Goal: Task Accomplishment & Management: Manage account settings

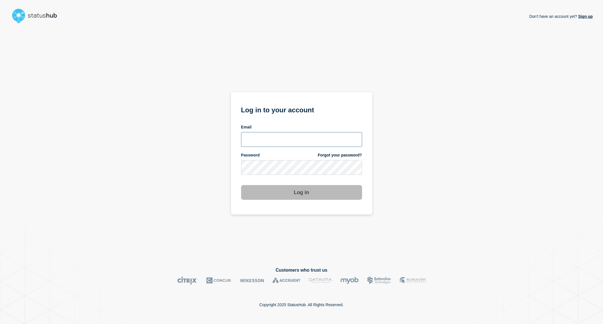
click at [288, 141] on input "email input" at bounding box center [301, 139] width 121 height 15
type input "[PERSON_NAME][EMAIL_ADDRESS][PERSON_NAME][DOMAIN_NAME]"
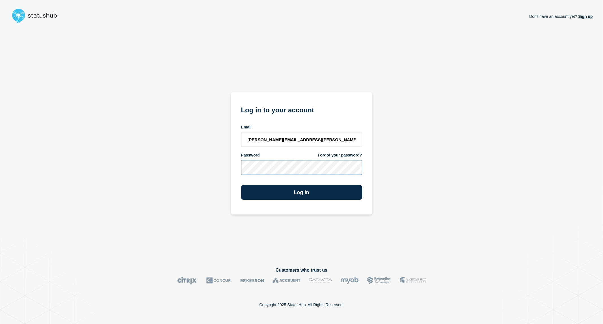
click at [241, 185] on button "Log in" at bounding box center [301, 192] width 121 height 15
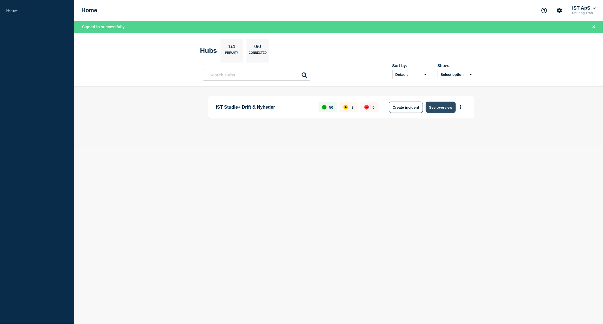
click at [447, 105] on button "See overview" at bounding box center [440, 106] width 30 height 11
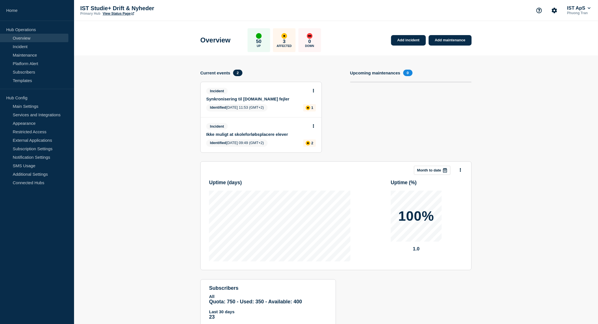
click at [285, 42] on p "3" at bounding box center [284, 42] width 3 height 6
click at [314, 91] on icon at bounding box center [313, 91] width 1 height 4
click at [314, 112] on link "Update incident" at bounding box center [313, 111] width 27 height 5
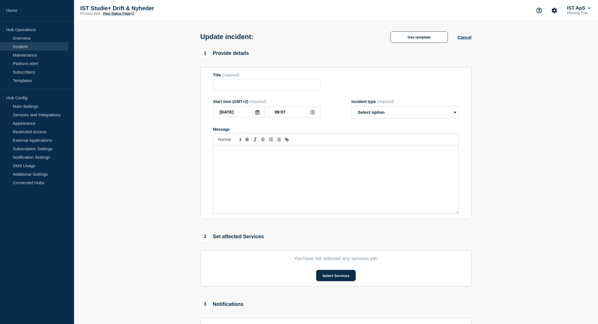
type input "Synkronisering til [DOMAIN_NAME] fejler"
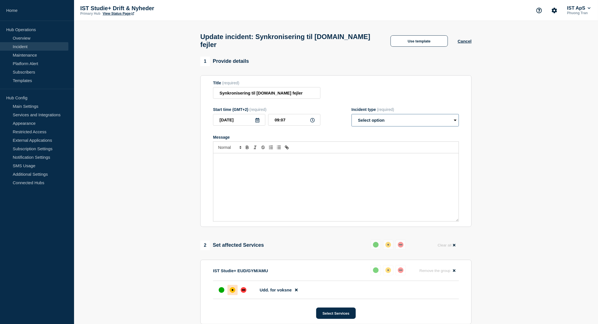
click at [414, 122] on select "Select option Investigating Identified Monitoring Resolved" at bounding box center [404, 120] width 107 height 12
select select "resolved"
click at [351, 117] on select "Select option Investigating Identified Monitoring Resolved" at bounding box center [404, 120] width 107 height 12
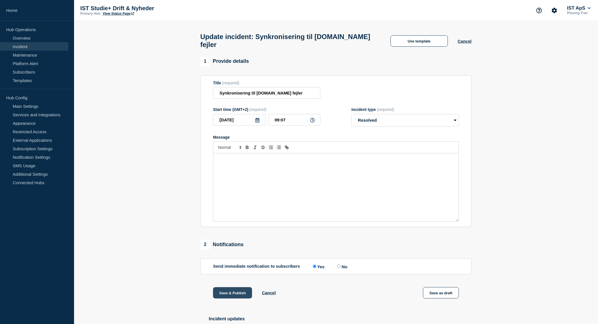
click at [225, 297] on button "Save & Publish" at bounding box center [232, 292] width 39 height 11
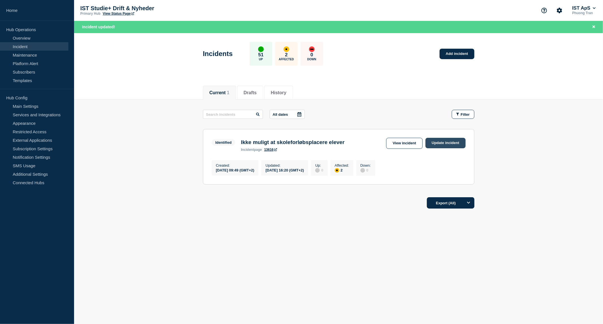
click at [434, 144] on link "Update incident" at bounding box center [445, 143] width 40 height 10
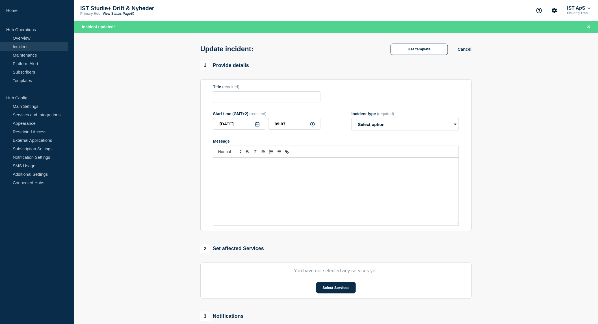
type input "Ikke muligt at skoleforløbsplacere elever"
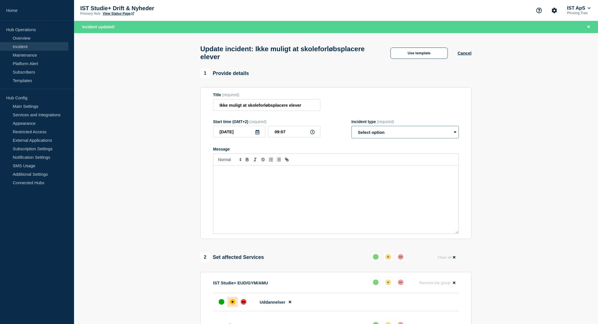
click at [367, 135] on select "Select option Investigating Identified Monitoring Resolved" at bounding box center [404, 132] width 107 height 12
select select "resolved"
click at [351, 129] on select "Select option Investigating Identified Monitoring Resolved" at bounding box center [404, 132] width 107 height 12
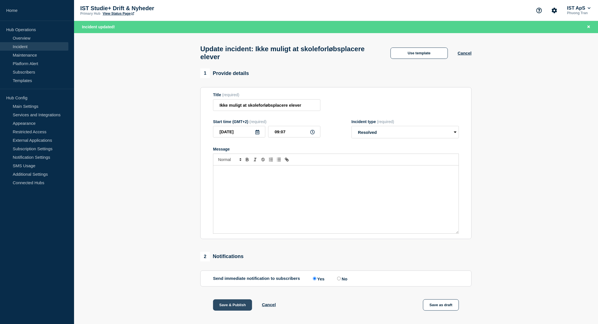
click at [224, 309] on button "Save & Publish" at bounding box center [232, 304] width 39 height 11
